Goal: Navigation & Orientation: Find specific page/section

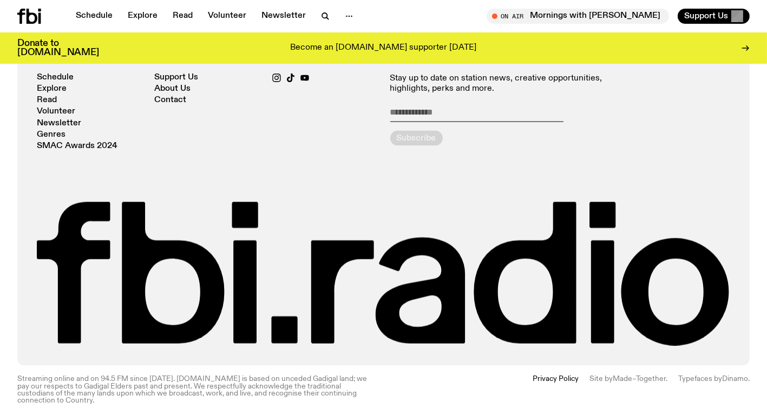
scroll to position [2256, 0]
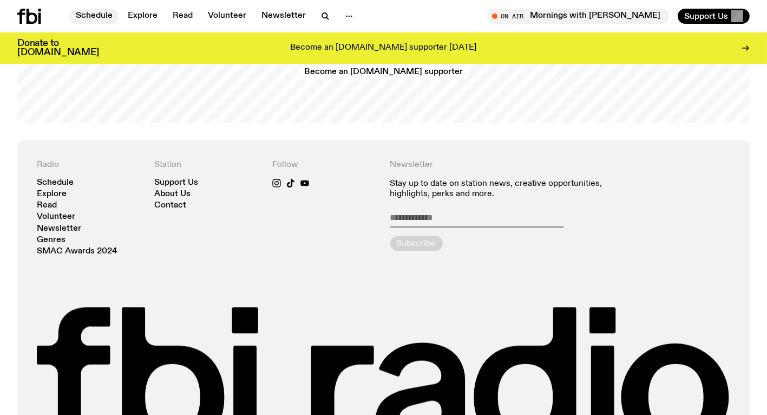
click at [102, 19] on link "Schedule" at bounding box center [94, 16] width 50 height 15
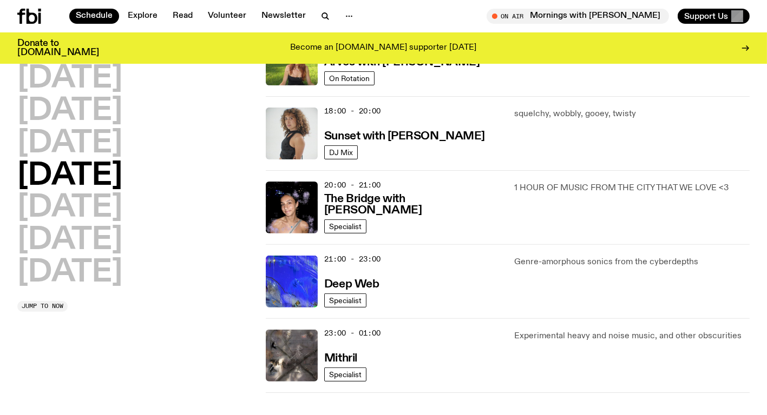
scroll to position [443, 0]
click at [150, 16] on link "Explore" at bounding box center [142, 16] width 43 height 15
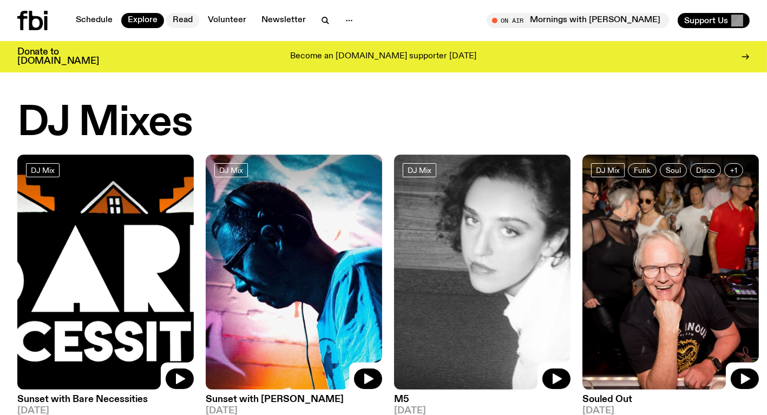
click at [181, 19] on link "Read" at bounding box center [182, 20] width 33 height 15
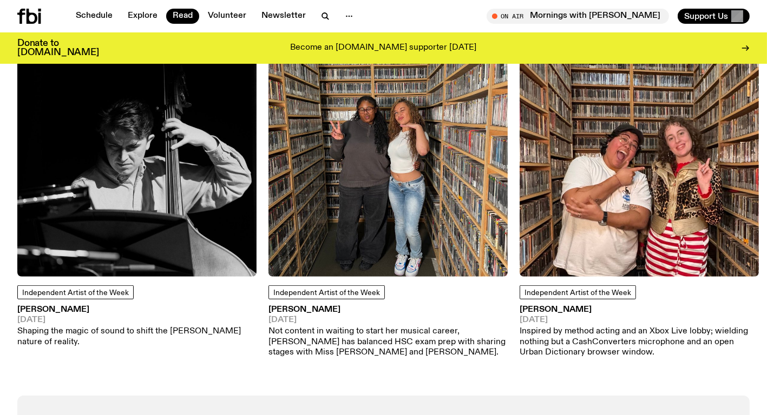
scroll to position [949, 0]
